Goal: Task Accomplishment & Management: Complete application form

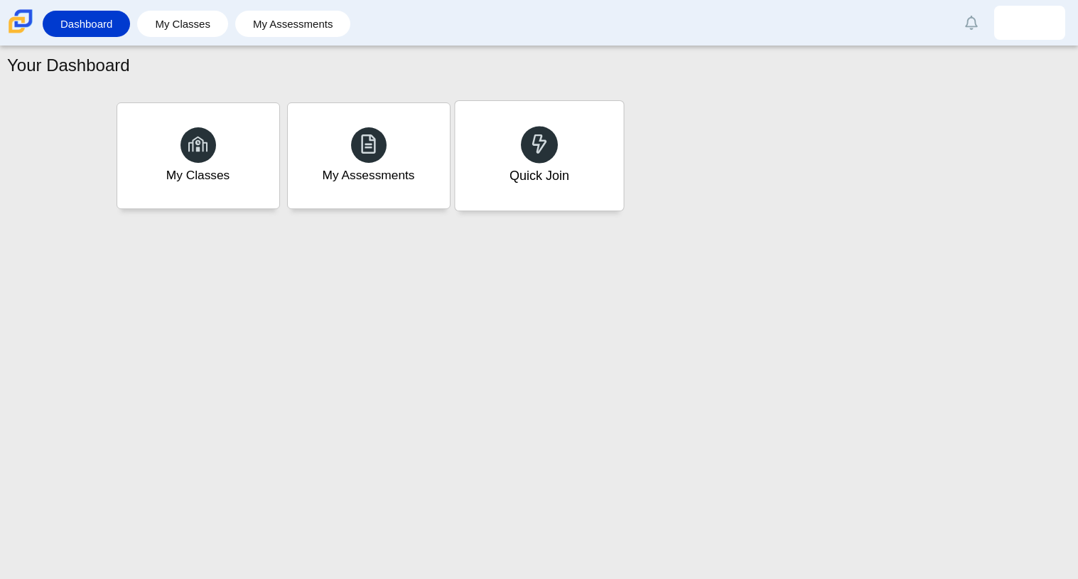
click at [545, 131] on div at bounding box center [539, 144] width 37 height 37
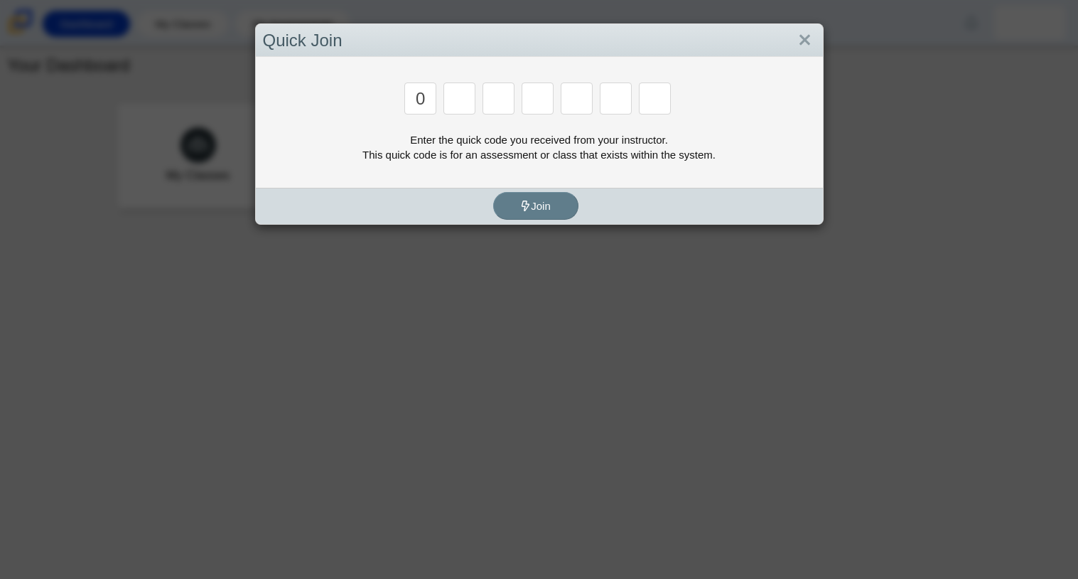
type input "0"
type input "p"
type input "2"
type input "p"
type input "b"
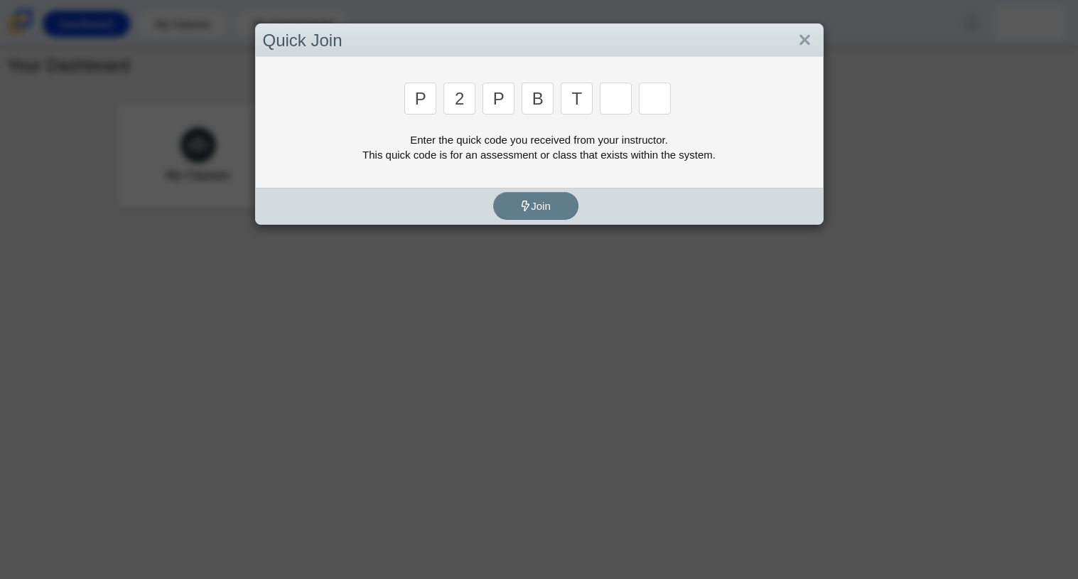
type input "t"
type input "2"
type input "4"
type input "9"
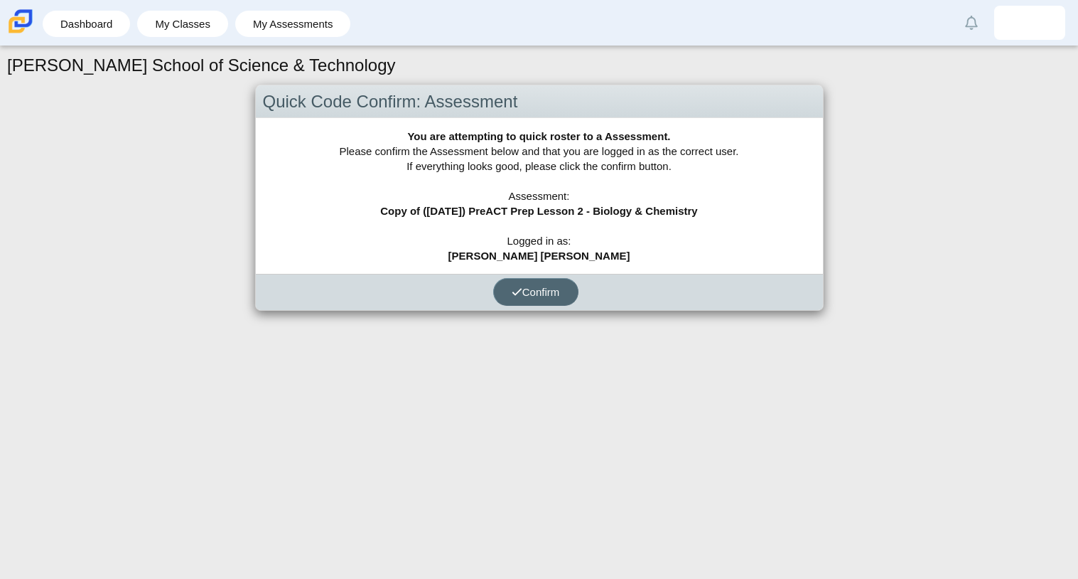
click at [532, 300] on button "Confirm" at bounding box center [535, 292] width 85 height 28
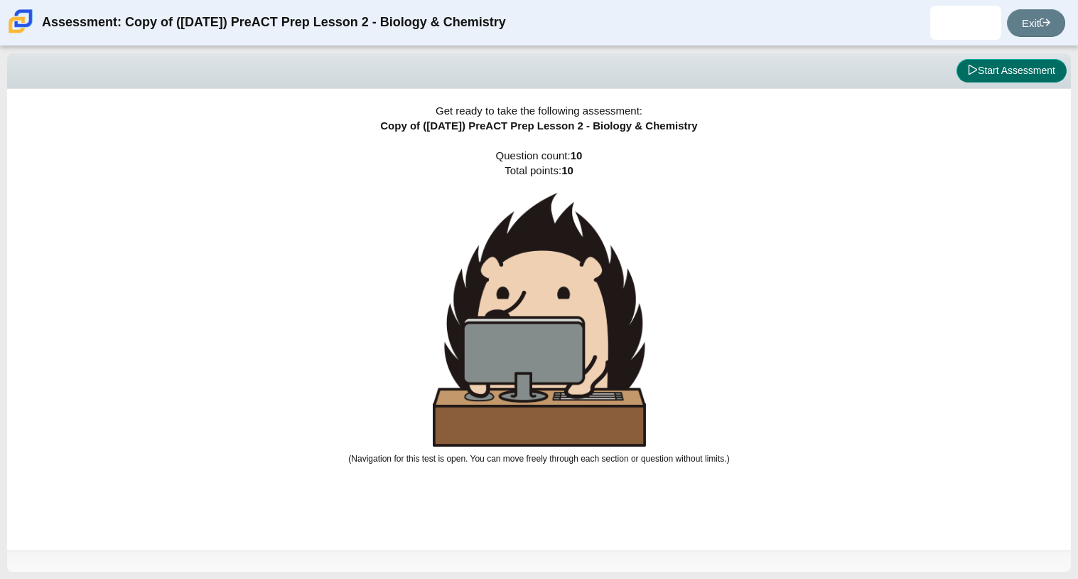
click at [992, 60] on button "Start Assessment" at bounding box center [1012, 71] width 110 height 24
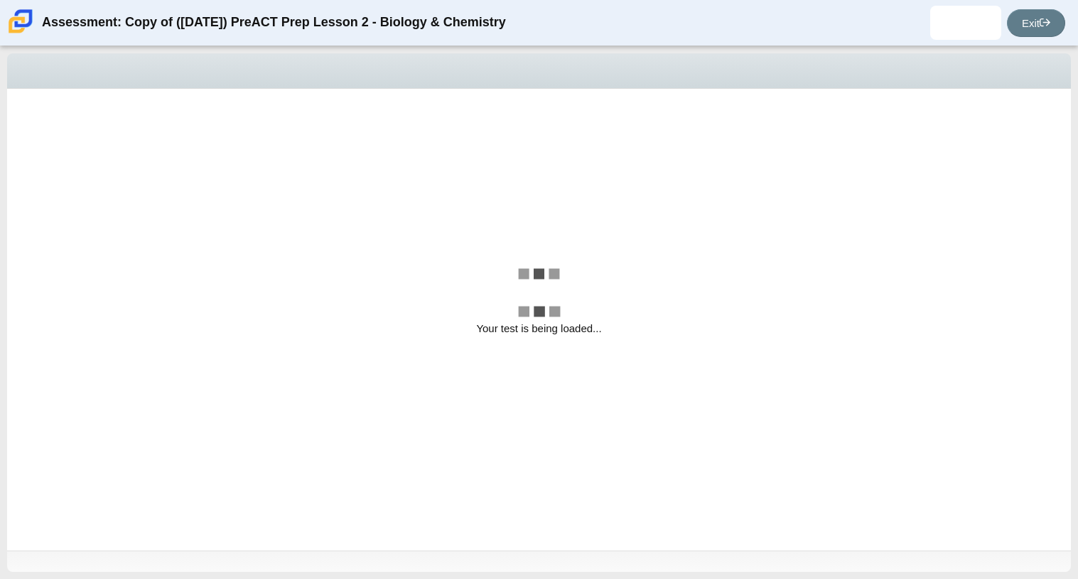
select select "88c27e0d-eae0-4ba9-ac20-9160ce6547ef"
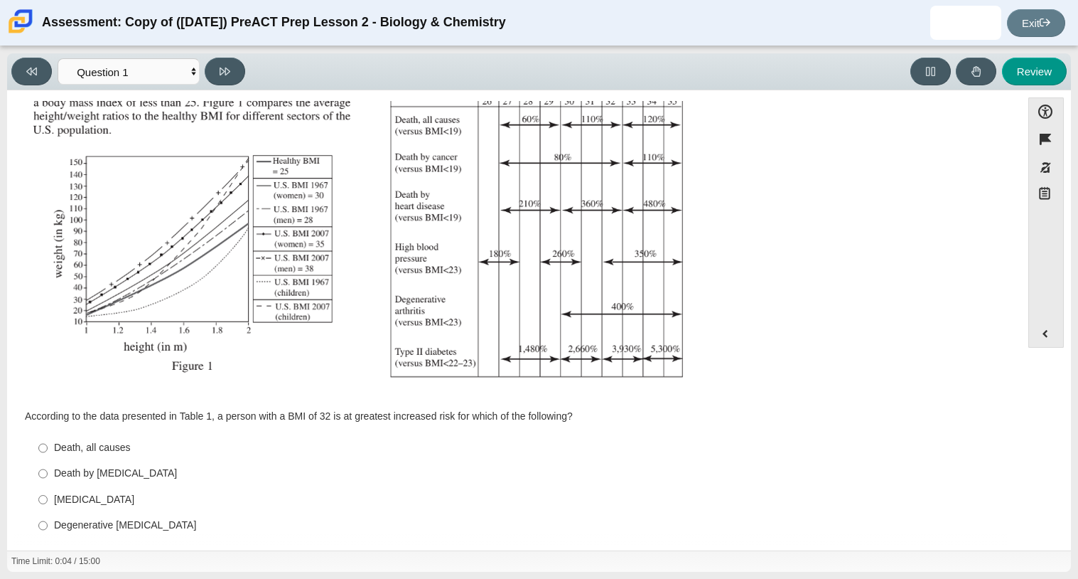
scroll to position [193, 0]
click at [90, 497] on div "[MEDICAL_DATA]" at bounding box center [525, 502] width 942 height 14
click at [48, 497] on input "Type II [MEDICAL_DATA] II [MEDICAL_DATA]" at bounding box center [42, 501] width 9 height 26
radio input "true"
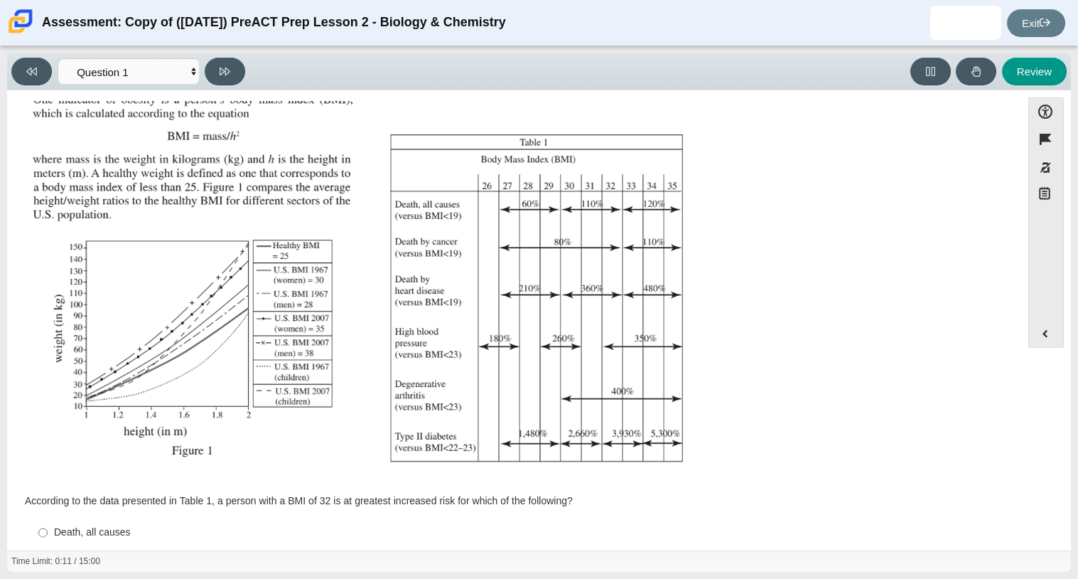
scroll to position [0, 0]
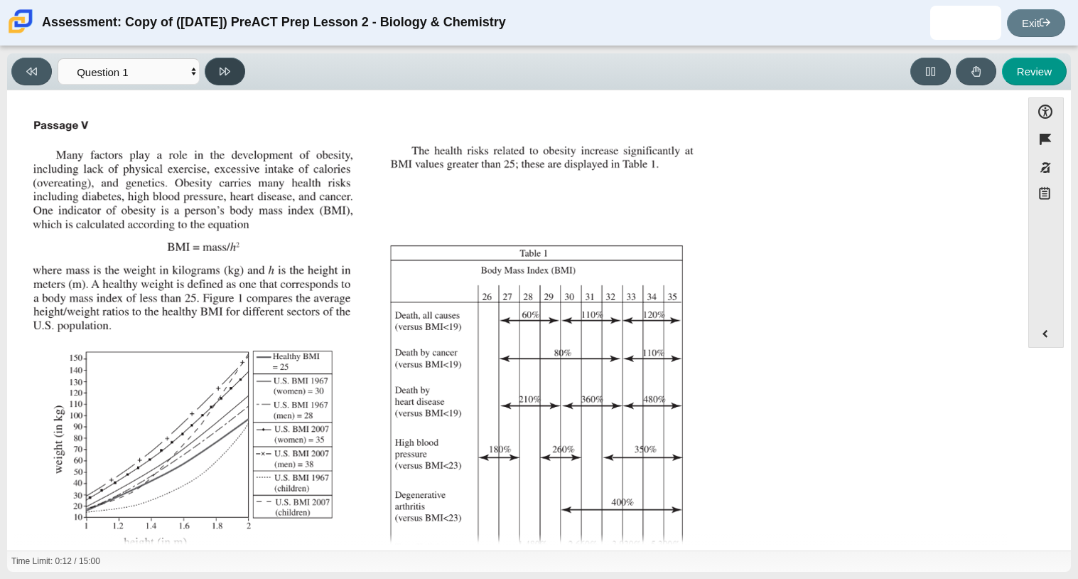
click at [235, 84] on button at bounding box center [225, 72] width 41 height 28
select select "f31ee183-ab53-48c9-9374-3a18949ab500"
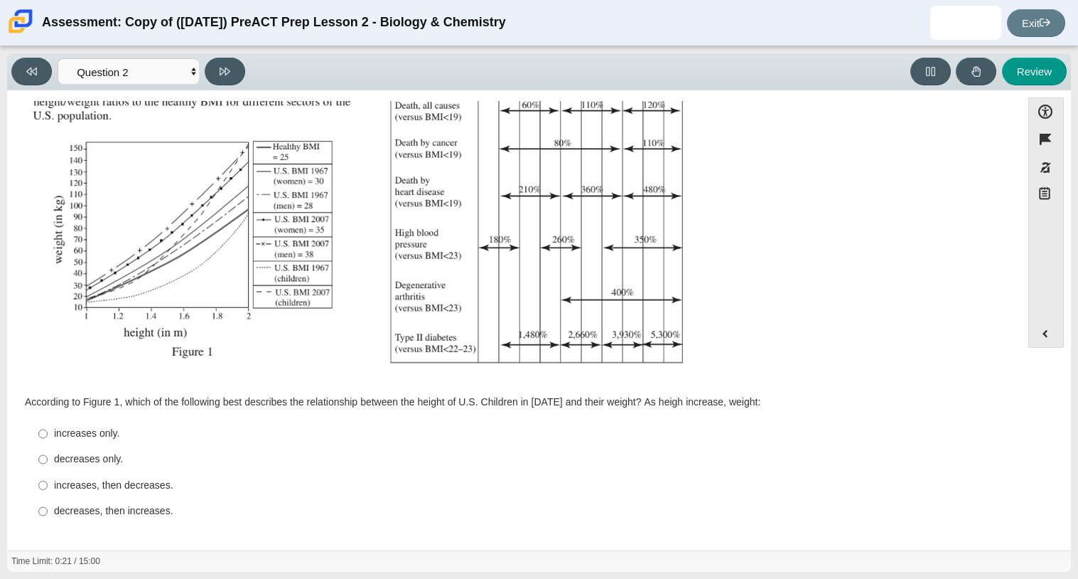
click at [156, 506] on div "decreases, then increases." at bounding box center [525, 511] width 942 height 14
click at [48, 506] on input "decreases, then increases. decreases, then increases." at bounding box center [42, 511] width 9 height 26
radio input "true"
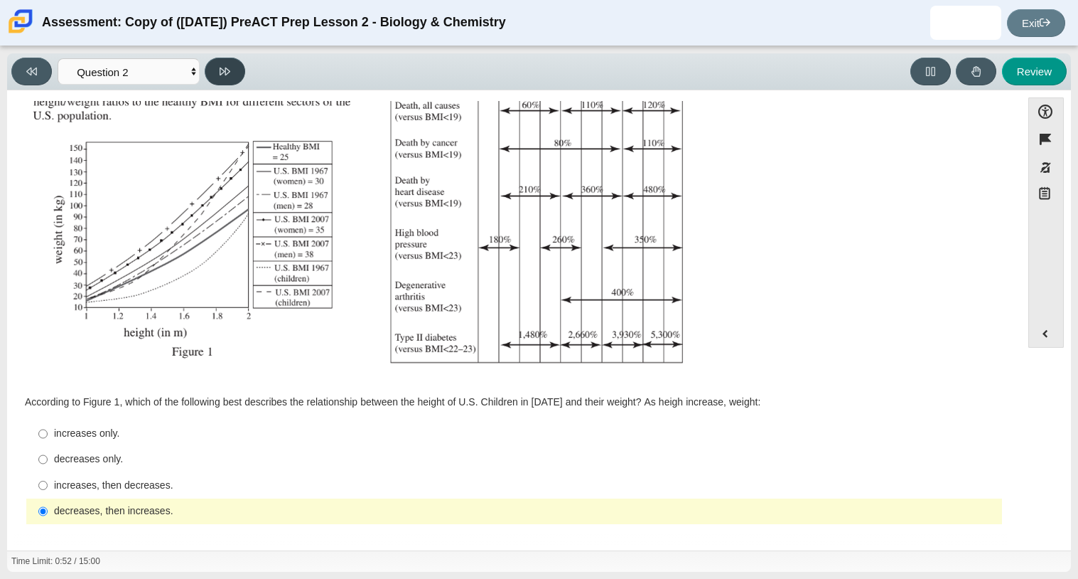
click at [240, 67] on button at bounding box center [225, 72] width 41 height 28
select select "45e82964-709e-4180-9336-970e18221224"
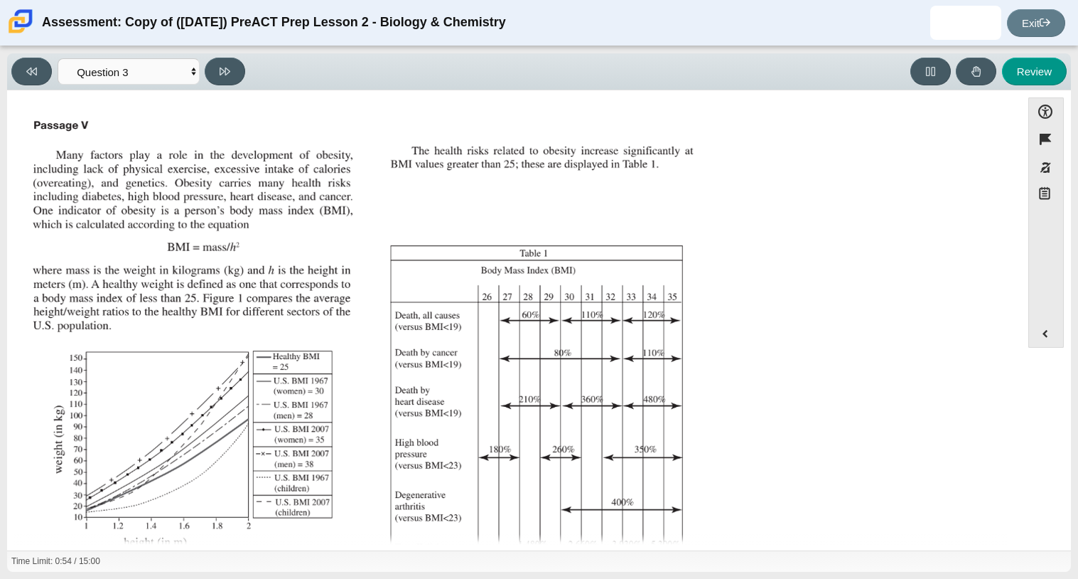
scroll to position [224, 0]
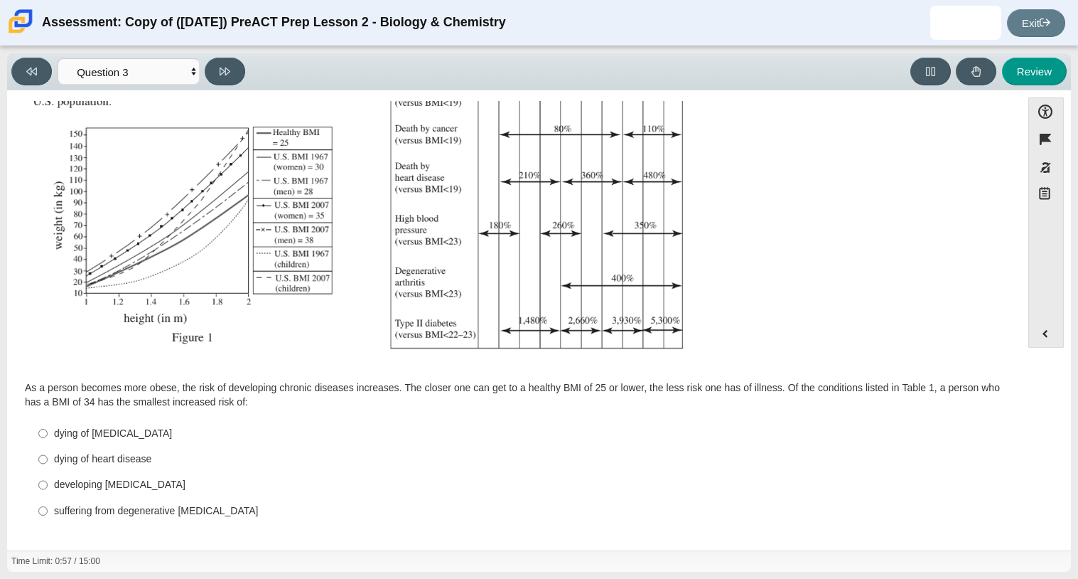
click at [124, 431] on div "dying of [MEDICAL_DATA]" at bounding box center [525, 433] width 942 height 14
click at [48, 431] on input "dying of [MEDICAL_DATA] dying of [MEDICAL_DATA]" at bounding box center [42, 433] width 9 height 26
radio input "true"
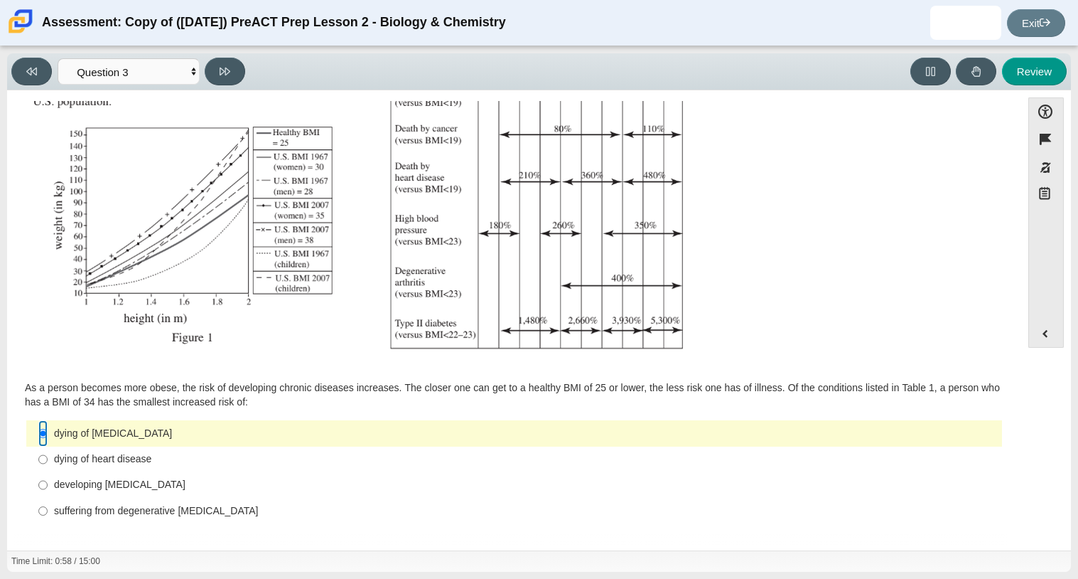
scroll to position [0, 0]
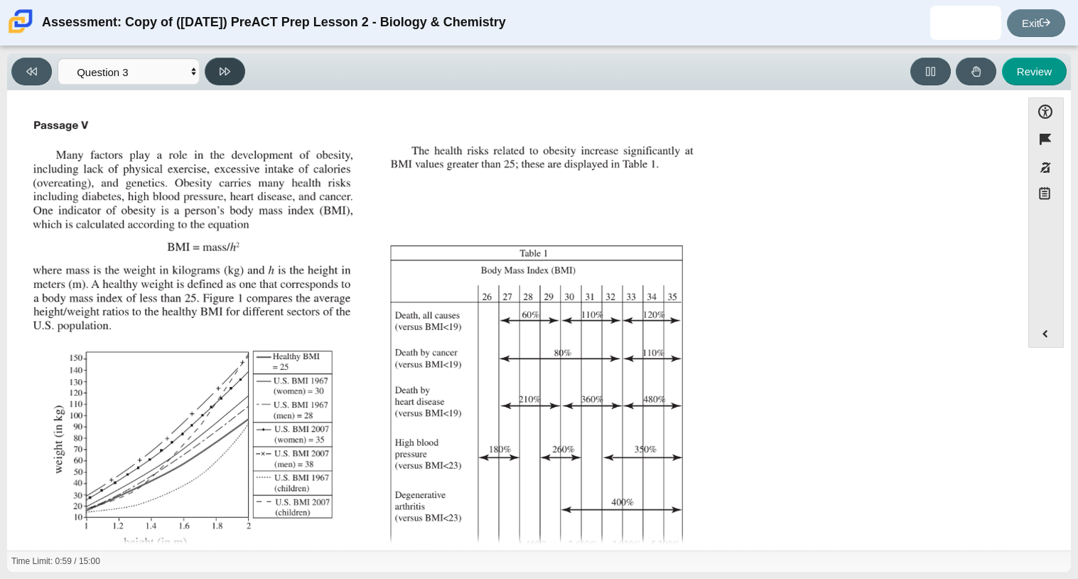
click at [233, 62] on button at bounding box center [225, 72] width 41 height 28
select select "71dcacfe-cf8b-4cdc-be22-b82c8aec5da2"
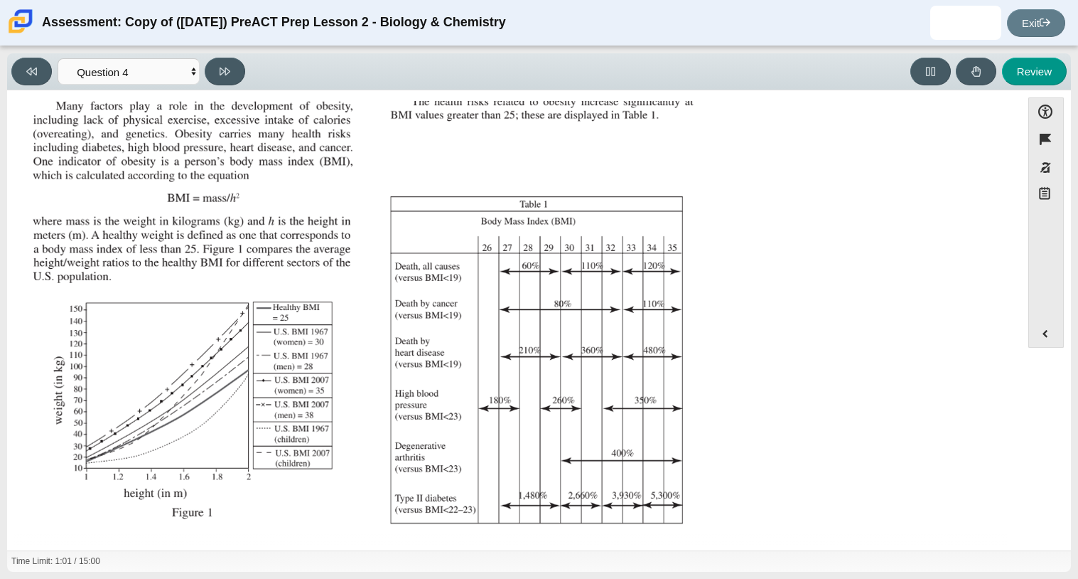
scroll to position [211, 0]
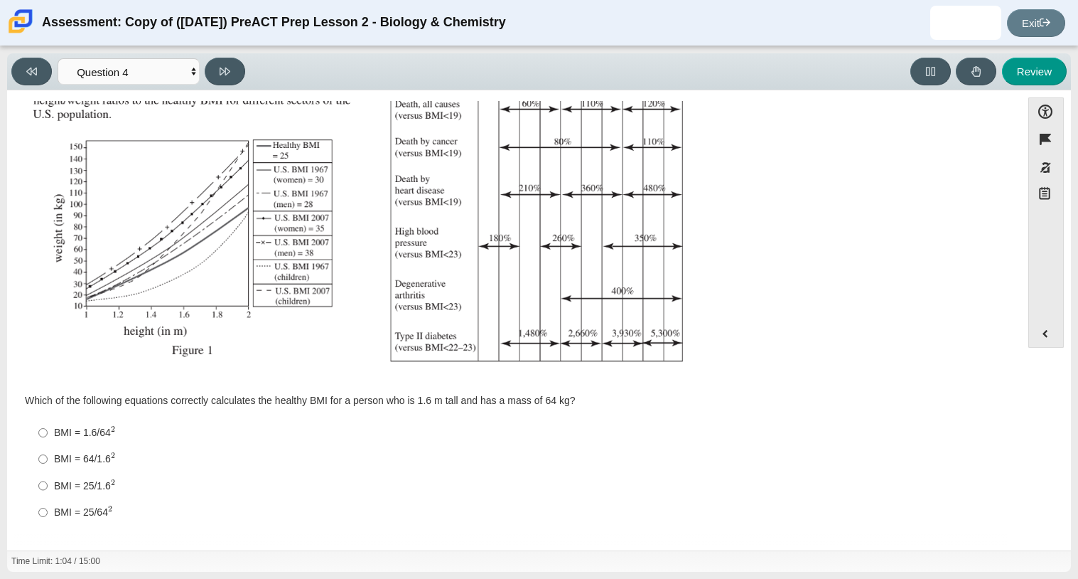
click at [107, 453] on div "BMI = 64/1.6 2" at bounding box center [525, 458] width 942 height 15
click at [48, 453] on input "BMI = 64/1.6 2 BMI = 64/1.62" at bounding box center [42, 459] width 9 height 26
radio input "true"
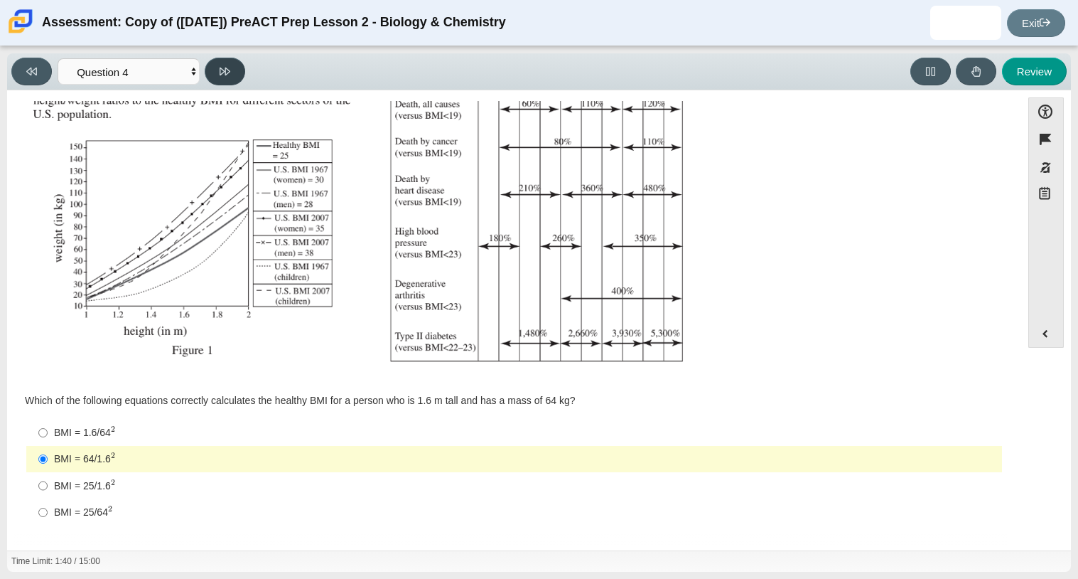
click at [242, 76] on button at bounding box center [225, 72] width 41 height 28
select select "c6558c8b-086a-4b4c-b582-9428309971ba"
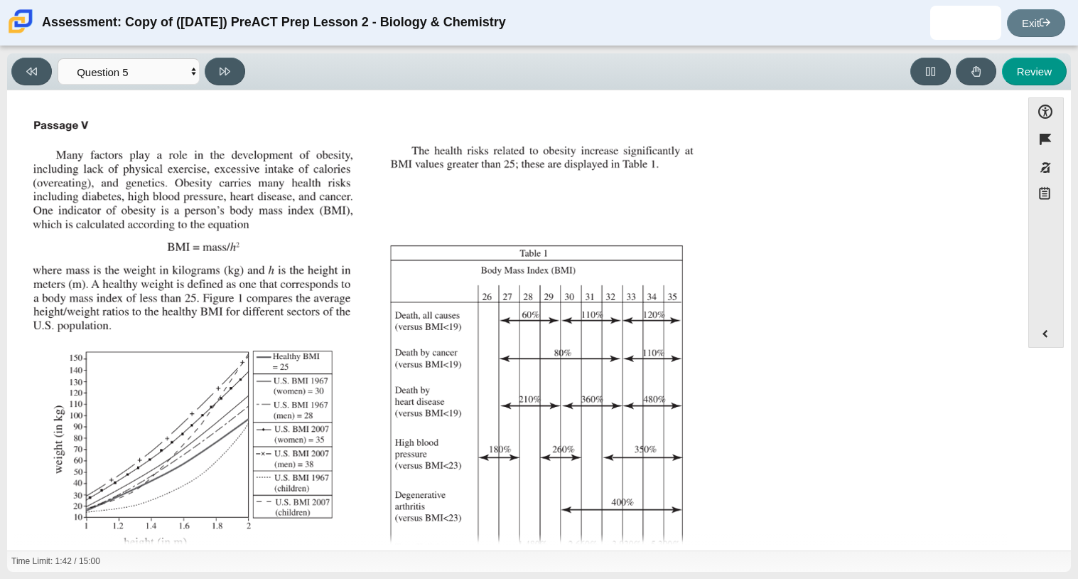
scroll to position [210, 0]
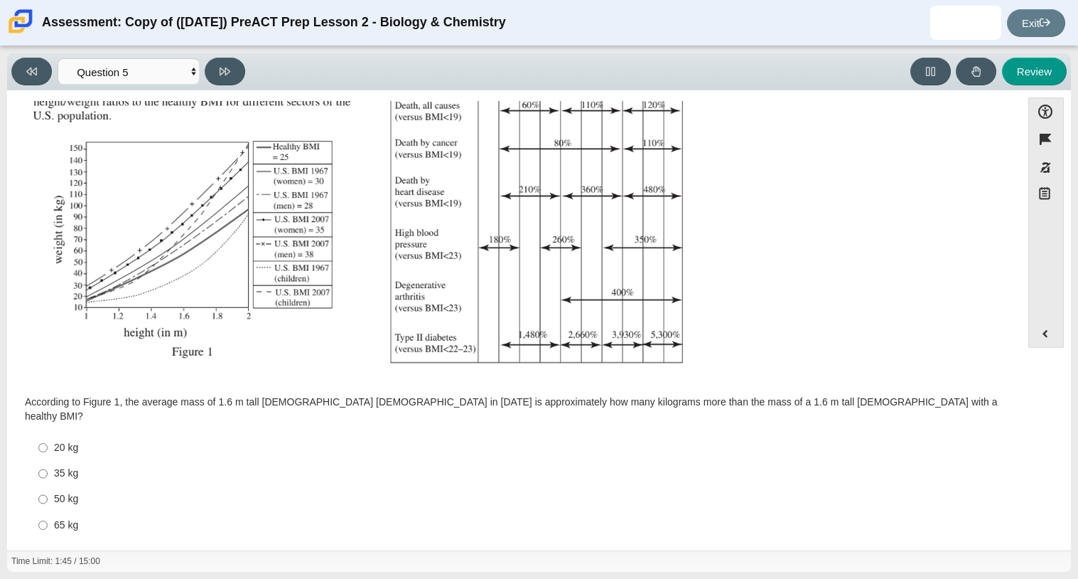
click at [96, 468] on label "35 kg 35 kg" at bounding box center [515, 474] width 974 height 26
click at [48, 468] on input "35 kg 35 kg" at bounding box center [42, 474] width 9 height 26
radio input "true"
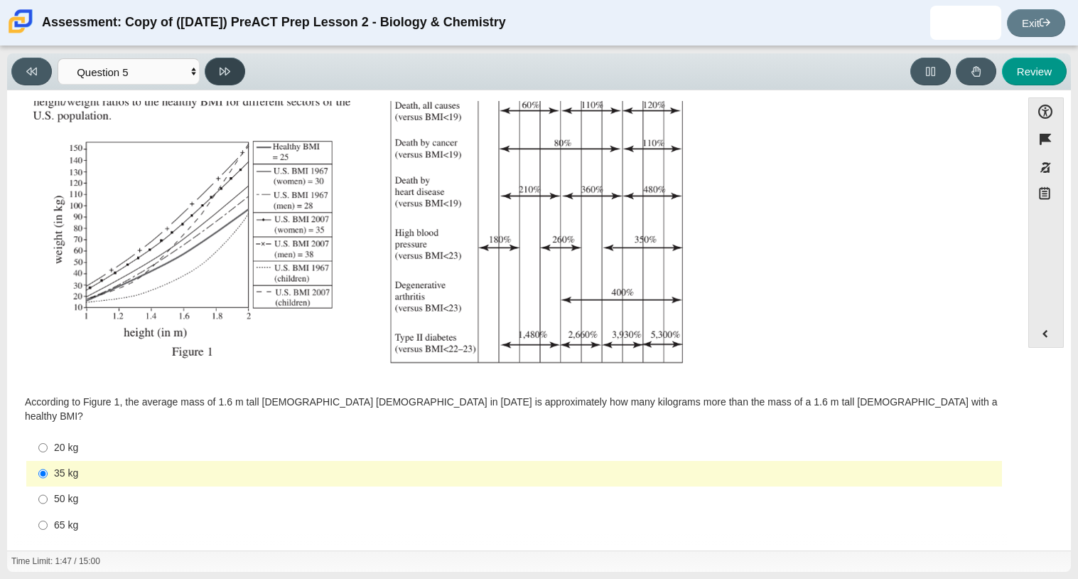
click at [233, 70] on button at bounding box center [225, 72] width 41 height 28
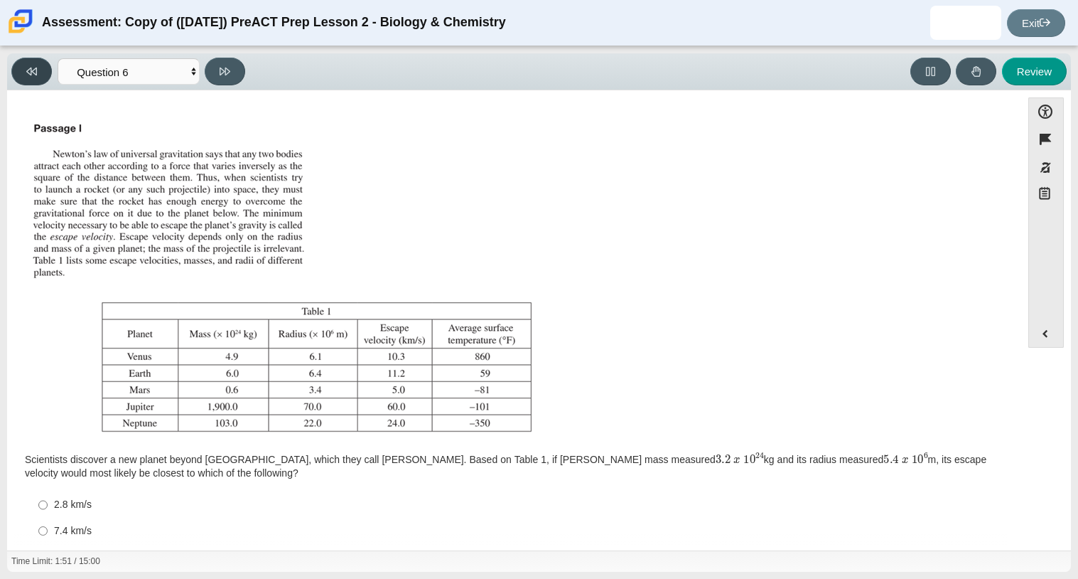
click at [29, 70] on icon at bounding box center [31, 71] width 11 height 11
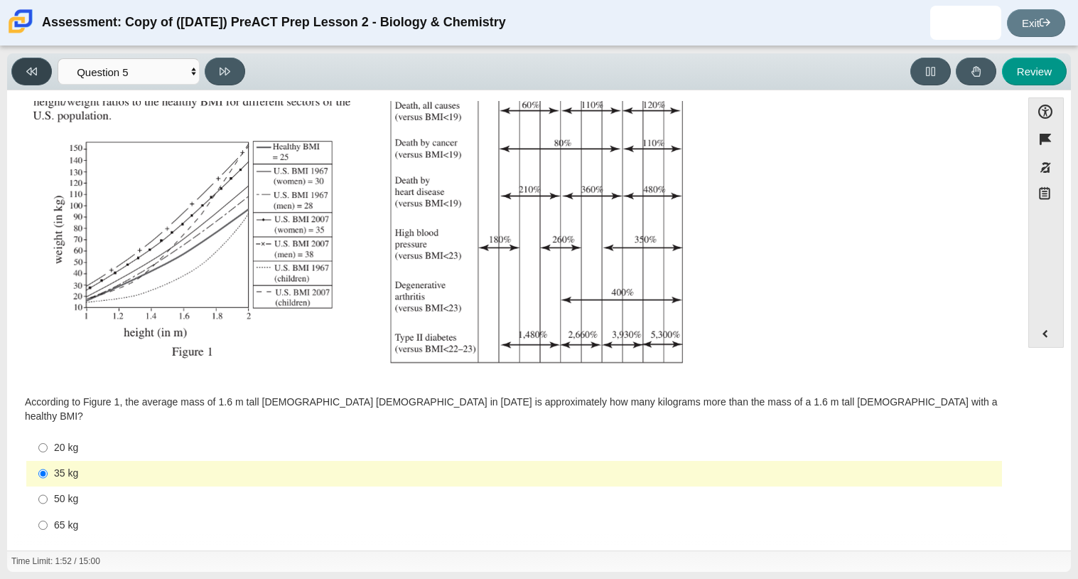
click at [29, 70] on icon at bounding box center [31, 71] width 11 height 11
select select "71dcacfe-cf8b-4cdc-be22-b82c8aec5da2"
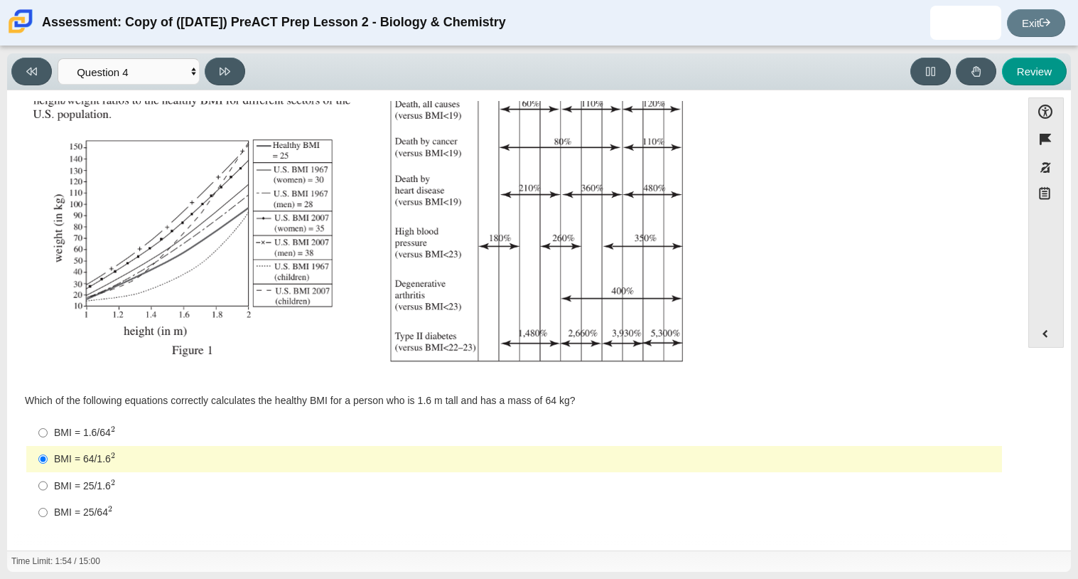
click at [64, 428] on div "BMI = 1.6/64 2" at bounding box center [525, 432] width 942 height 15
click at [48, 428] on input "BMI = 1.6/64 2 BMI = 1.6/642" at bounding box center [42, 432] width 9 height 26
radio input "true"
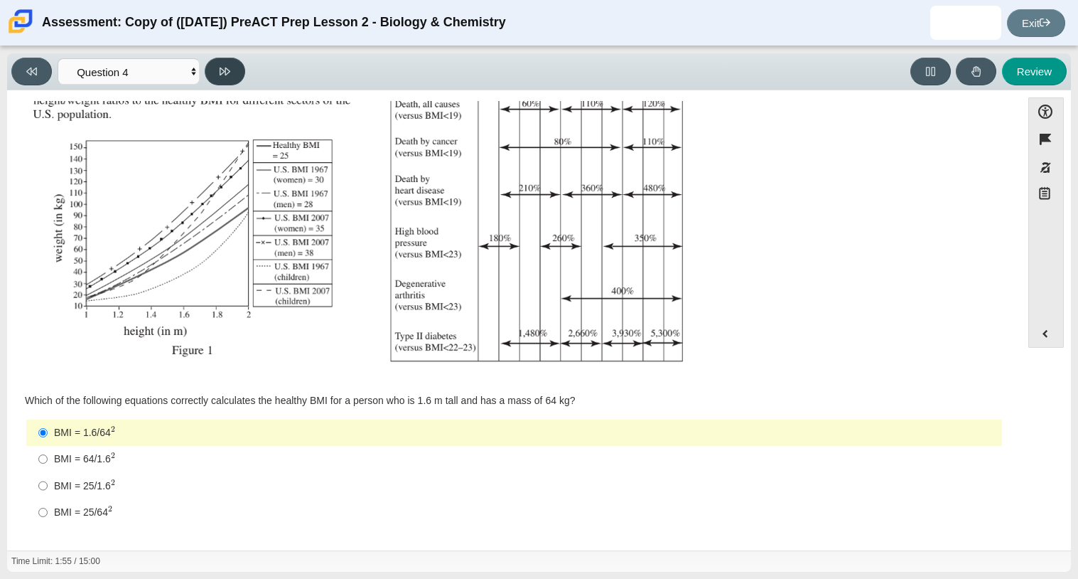
click at [234, 83] on button at bounding box center [225, 72] width 41 height 28
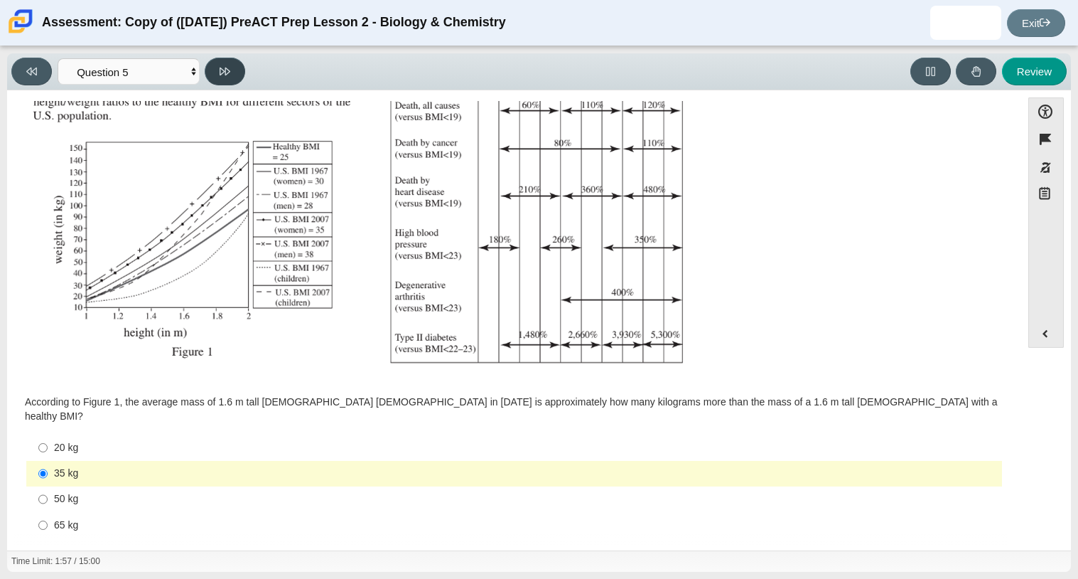
click at [232, 79] on button at bounding box center [225, 72] width 41 height 28
select select "74d98ab6-2529-481e-9250-4e9263ec31cd"
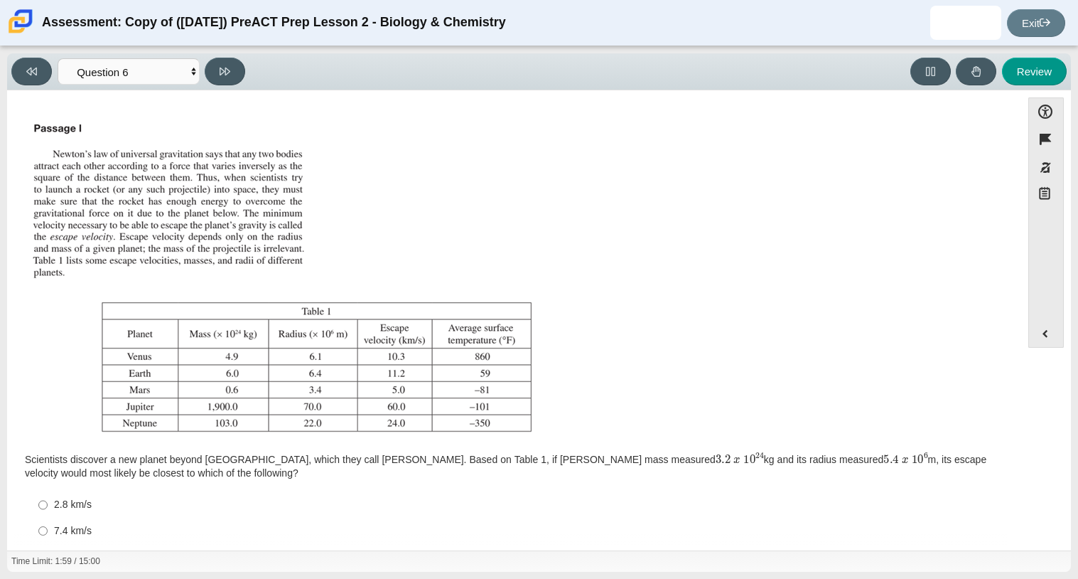
scroll to position [70, 0]
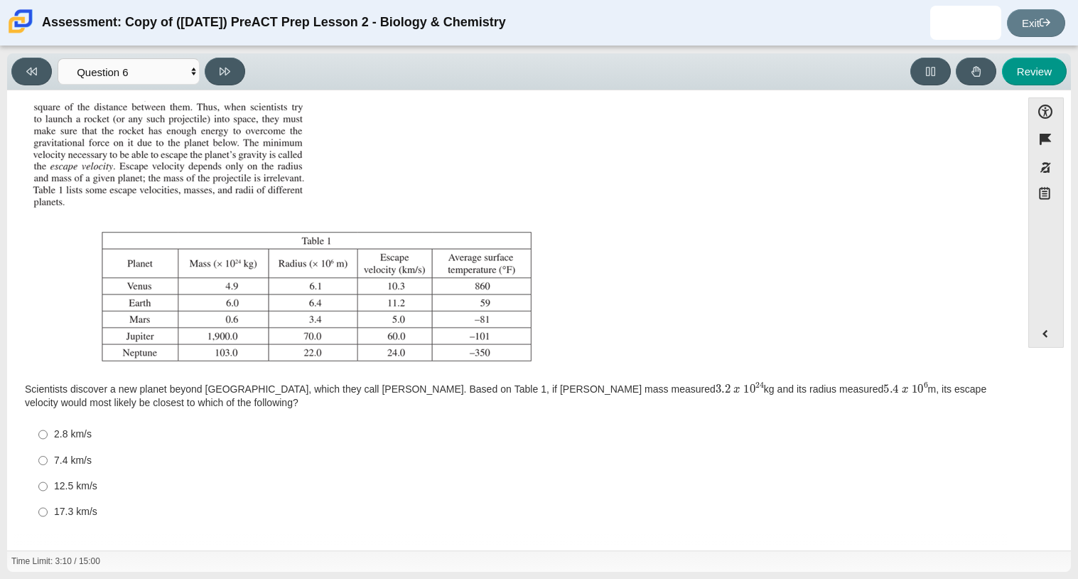
click at [79, 505] on div "17.3 km/s" at bounding box center [525, 512] width 942 height 14
click at [48, 503] on input "17.3 km/s 17.3 km/s" at bounding box center [42, 512] width 9 height 26
radio input "true"
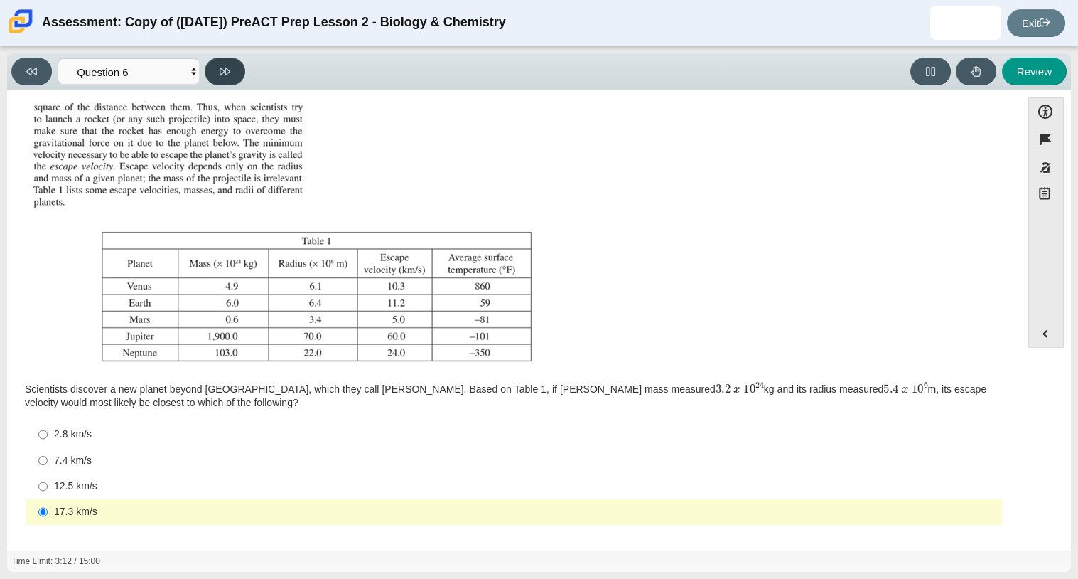
click at [227, 66] on icon at bounding box center [225, 71] width 11 height 11
select select "31694628-7769-4744-9964-d3ed6115c03c"
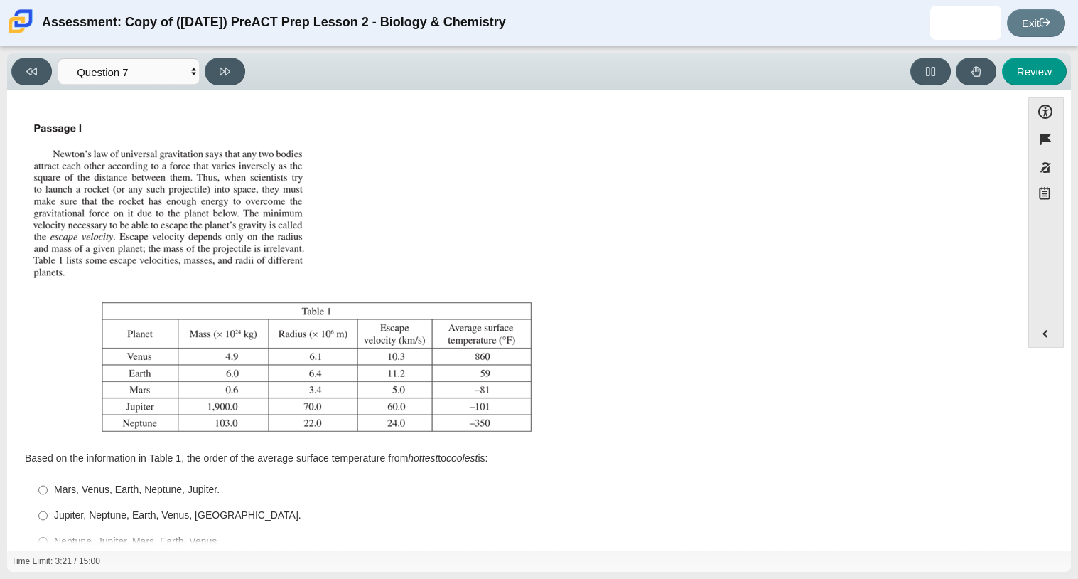
scroll to position [56, 0]
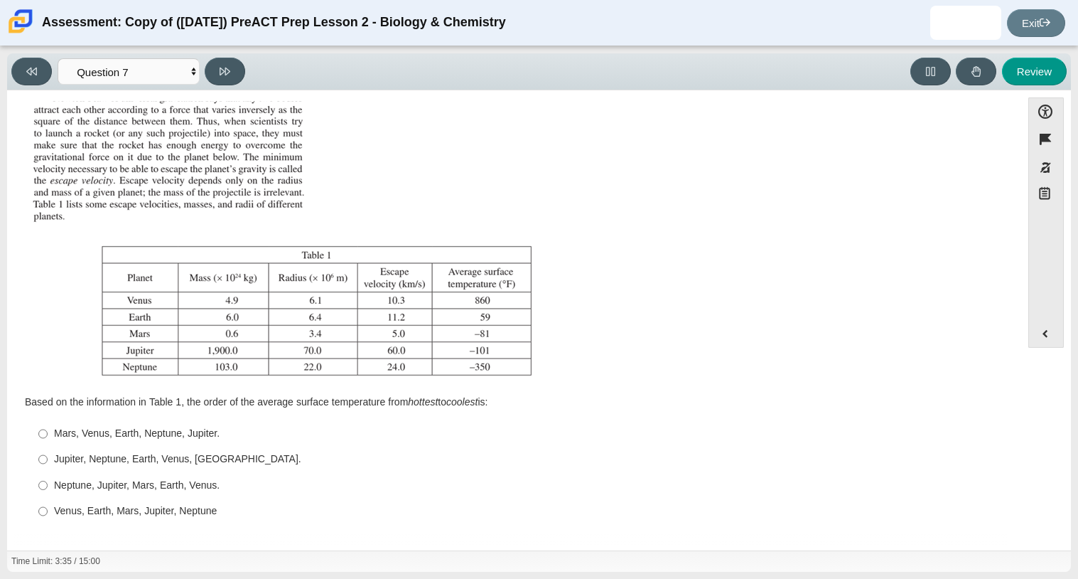
click at [73, 505] on div "Venus, Earth, Mars, Jupiter, Neptune" at bounding box center [525, 511] width 942 height 14
click at [48, 505] on input "Venus, Earth, Mars, Jupiter, Neptune Venus, Earth, Mars, Jupiter, Neptune" at bounding box center [42, 511] width 9 height 26
radio input "true"
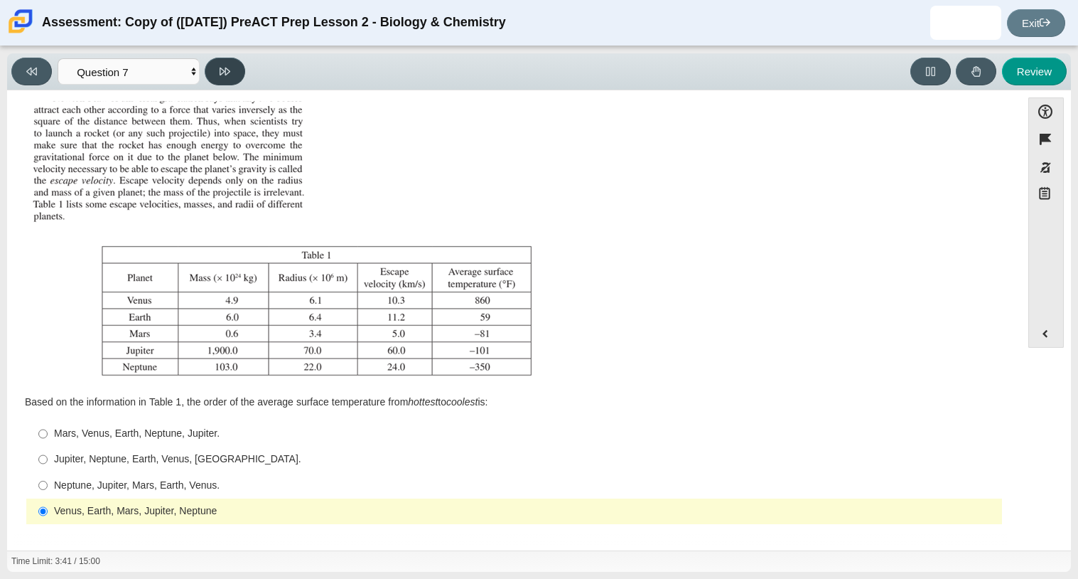
click at [240, 66] on button at bounding box center [225, 72] width 41 height 28
select select "02960795-9514-4c41-985f-77b6951c8514"
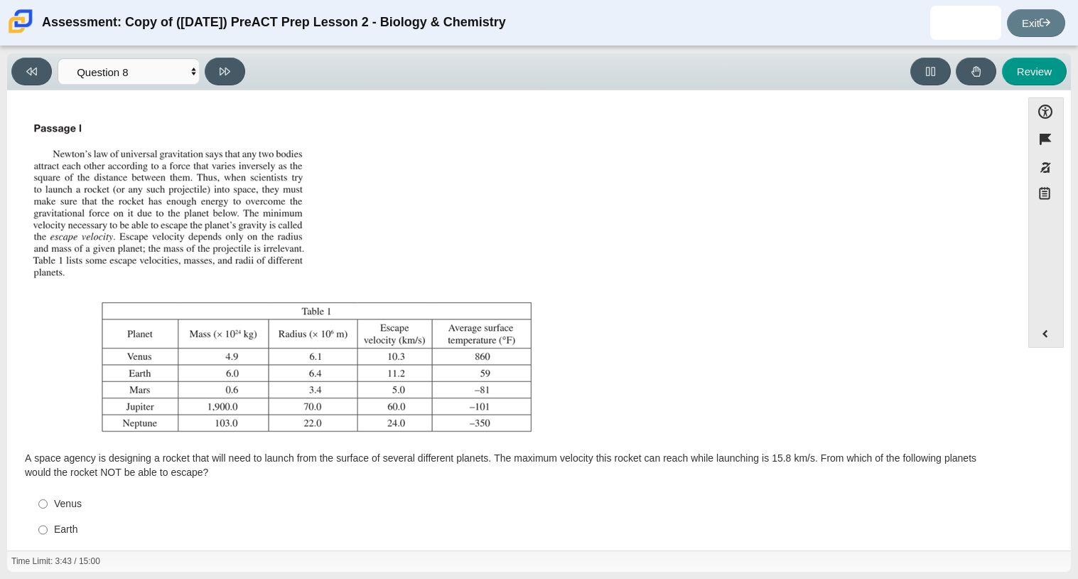
scroll to position [70, 0]
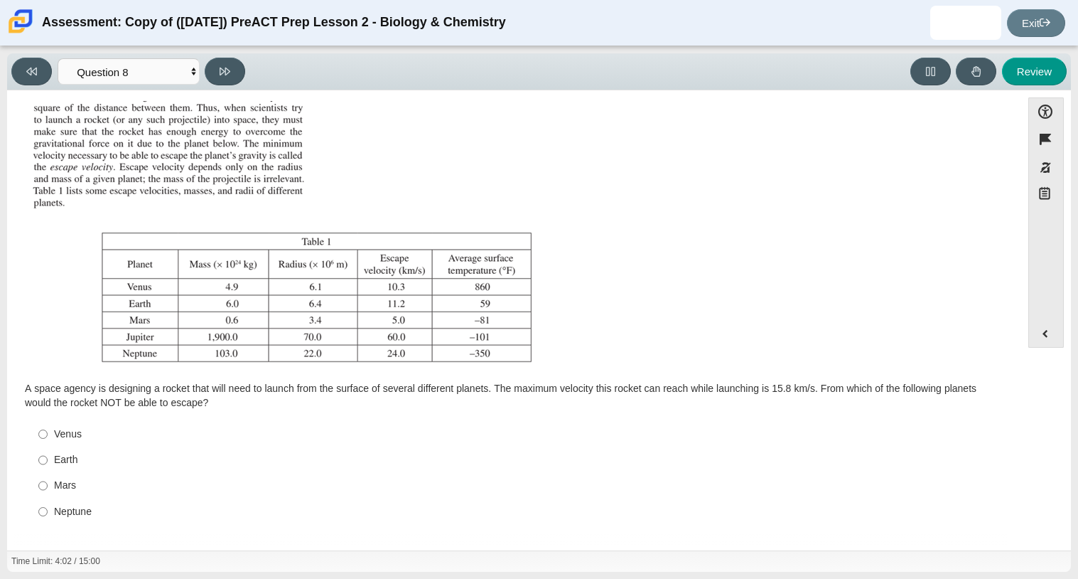
click at [72, 420] on ul "Venus Venus Earth Earth Mars Mars Neptune Neptune" at bounding box center [514, 472] width 977 height 105
click at [72, 427] on div "Venus" at bounding box center [525, 434] width 942 height 14
click at [48, 426] on input "Venus Venus" at bounding box center [42, 434] width 9 height 26
radio input "true"
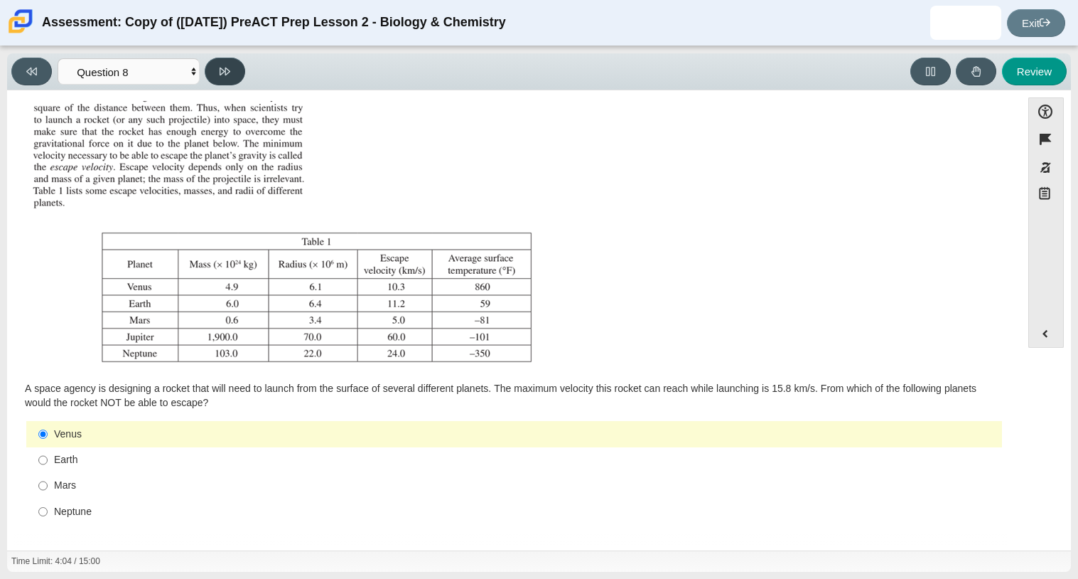
click at [229, 73] on icon at bounding box center [225, 71] width 11 height 11
select select "ef19177f-9eb9-441f-a0b9-65cd4e602bb5"
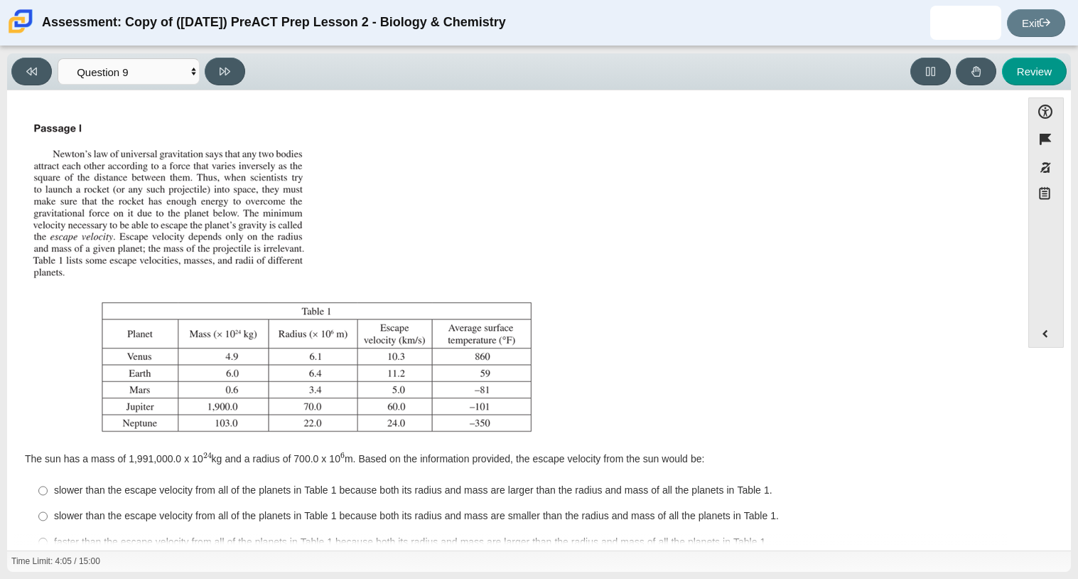
scroll to position [56, 0]
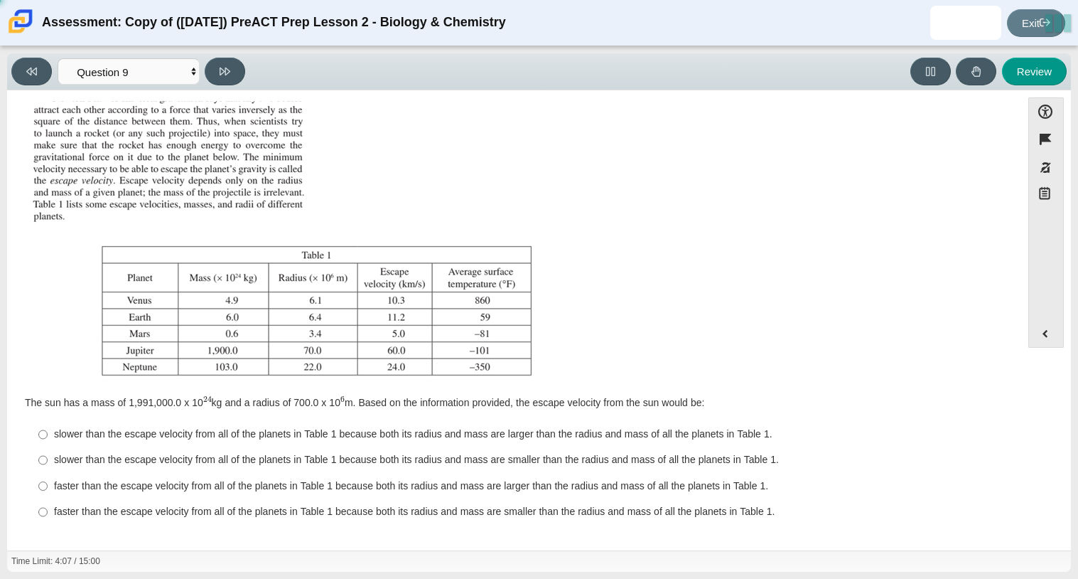
click at [95, 493] on label "faster than the escape velocity from all of the planets in Table 1 because both…" at bounding box center [515, 486] width 974 height 26
click at [48, 493] on input "faster than the escape velocity from all of the planets in Table 1 because both…" at bounding box center [42, 486] width 9 height 26
radio input "true"
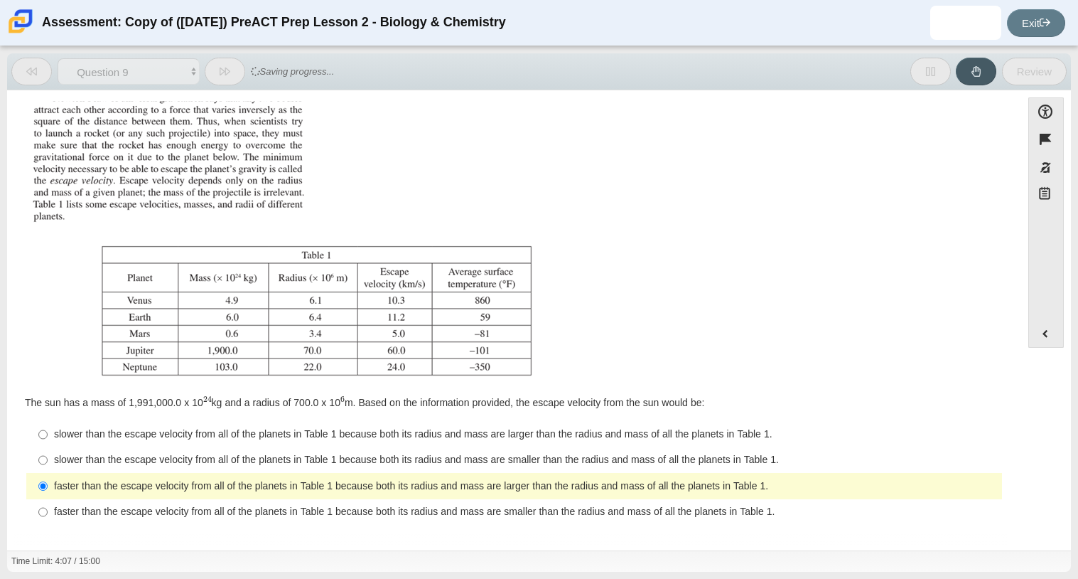
click at [167, 96] on div "Accessibility options 04:07 / 15:00 Close Color scheme Font size Zoom Change th…" at bounding box center [539, 320] width 1064 height 460
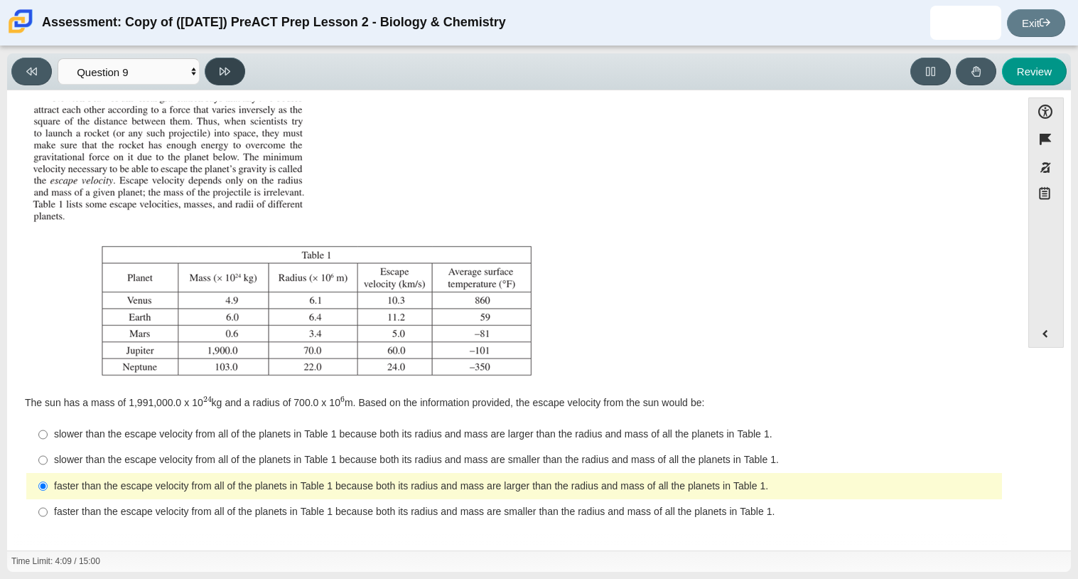
click at [219, 77] on button at bounding box center [225, 72] width 41 height 28
select select "b9bf8baa-c570-4e7d-b5c0-da6c71b27e9c"
